Goal: Transaction & Acquisition: Purchase product/service

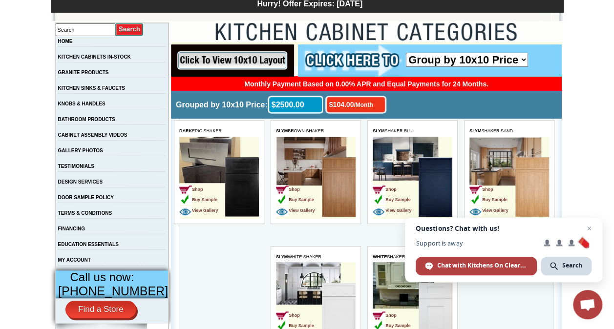
scroll to position [169, 0]
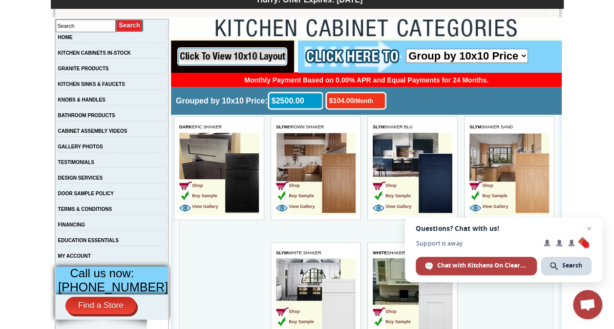
drag, startPoint x: 486, startPoint y: 156, endPoint x: 495, endPoint y: 158, distance: 9.0
click at [495, 158] on td "Shop Buy Sample View Gallery" at bounding box center [492, 184] width 46 height 62
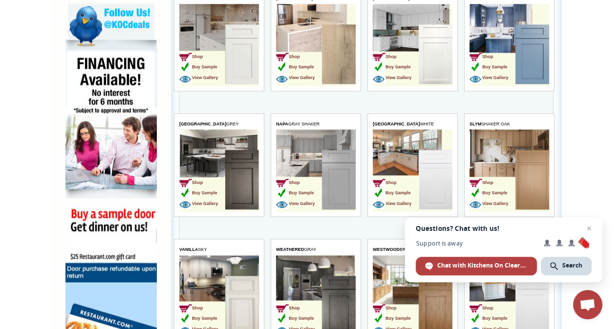
scroll to position [589, 0]
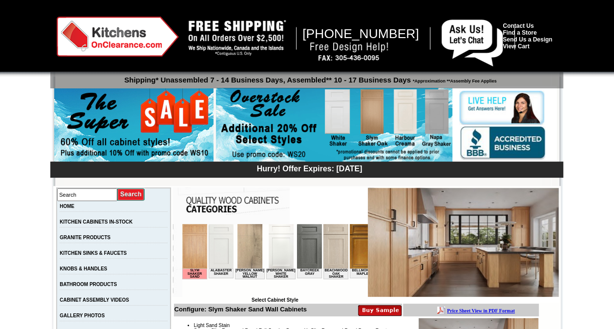
click at [457, 237] on img at bounding box center [463, 242] width 191 height 109
